Goal: Navigation & Orientation: Find specific page/section

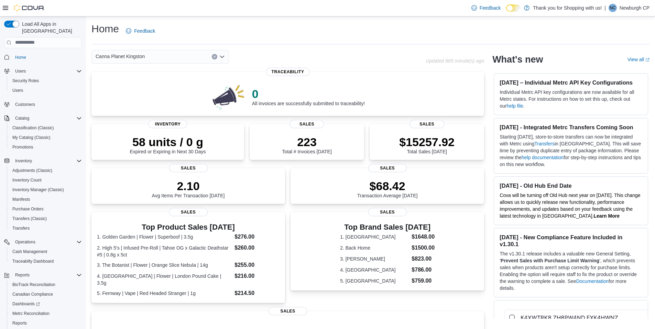
click at [623, 7] on p "Newburgh CP" at bounding box center [635, 8] width 30 height 8
click at [602, 65] on span "Sign Out" at bounding box center [605, 67] width 19 height 7
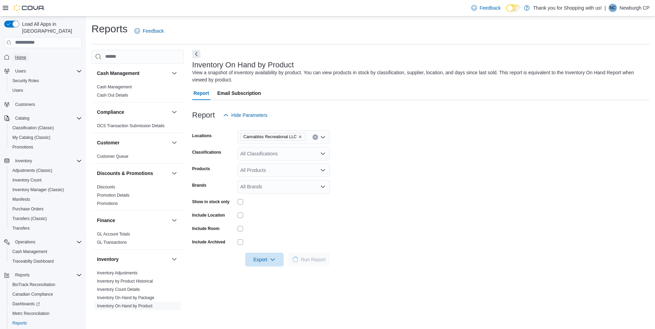
click at [25, 55] on span "Home" at bounding box center [20, 58] width 11 height 6
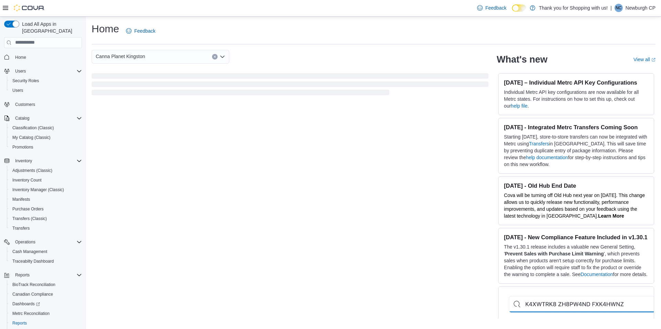
click at [139, 51] on div "Canna Planet Kingston" at bounding box center [161, 57] width 138 height 14
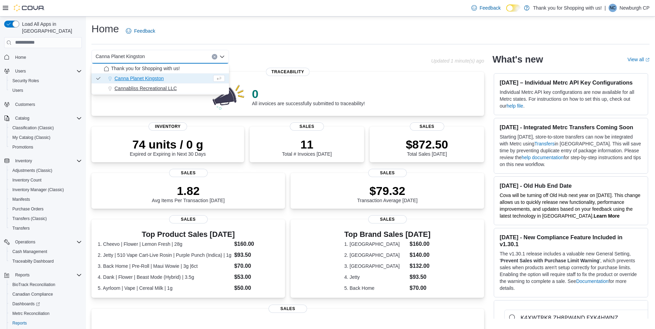
click at [148, 88] on span "Cannabliss Recreational LLC" at bounding box center [146, 88] width 62 height 7
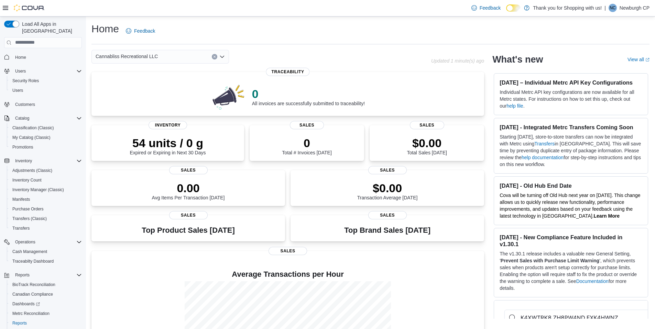
click at [268, 29] on div "Home Feedback" at bounding box center [371, 31] width 558 height 18
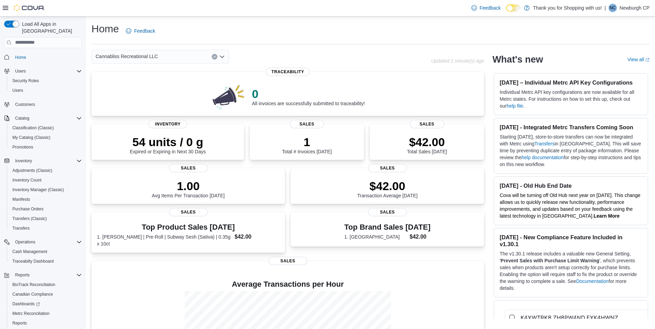
click at [222, 57] on icon "Open list of options" at bounding box center [222, 57] width 4 height 2
click at [222, 57] on icon "Close list of options" at bounding box center [222, 57] width 4 height 2
